Goal: Find specific page/section: Find specific page/section

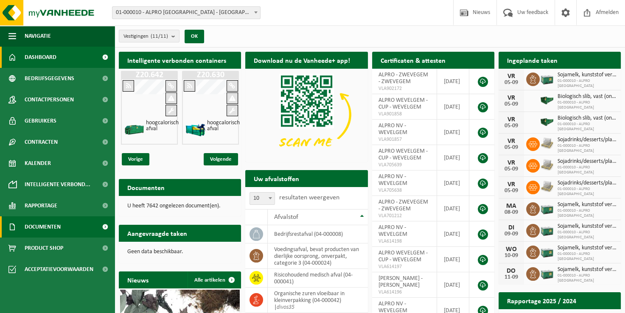
click at [59, 226] on span "Documenten" at bounding box center [43, 227] width 36 height 21
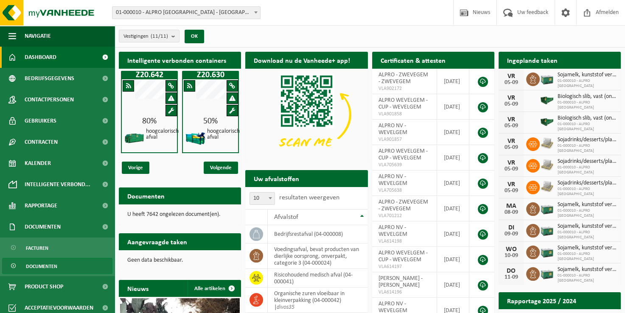
click at [59, 266] on link "Documenten" at bounding box center [57, 266] width 110 height 16
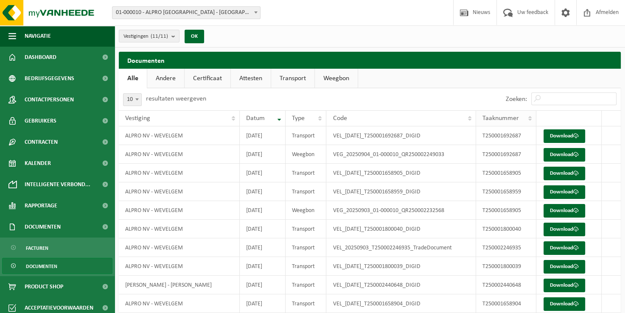
click at [497, 115] on span "Taaknummer" at bounding box center [501, 118] width 37 height 7
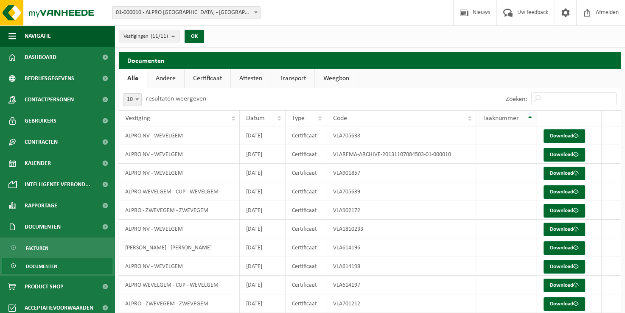
click at [498, 118] on span "Taaknummer" at bounding box center [501, 118] width 37 height 7
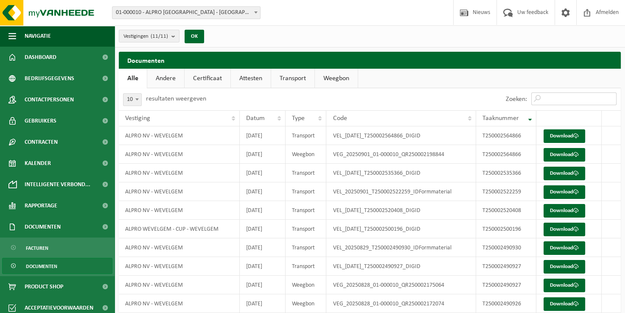
click at [541, 99] on input "Zoeken:" at bounding box center [574, 99] width 85 height 13
